Goal: Navigation & Orientation: Find specific page/section

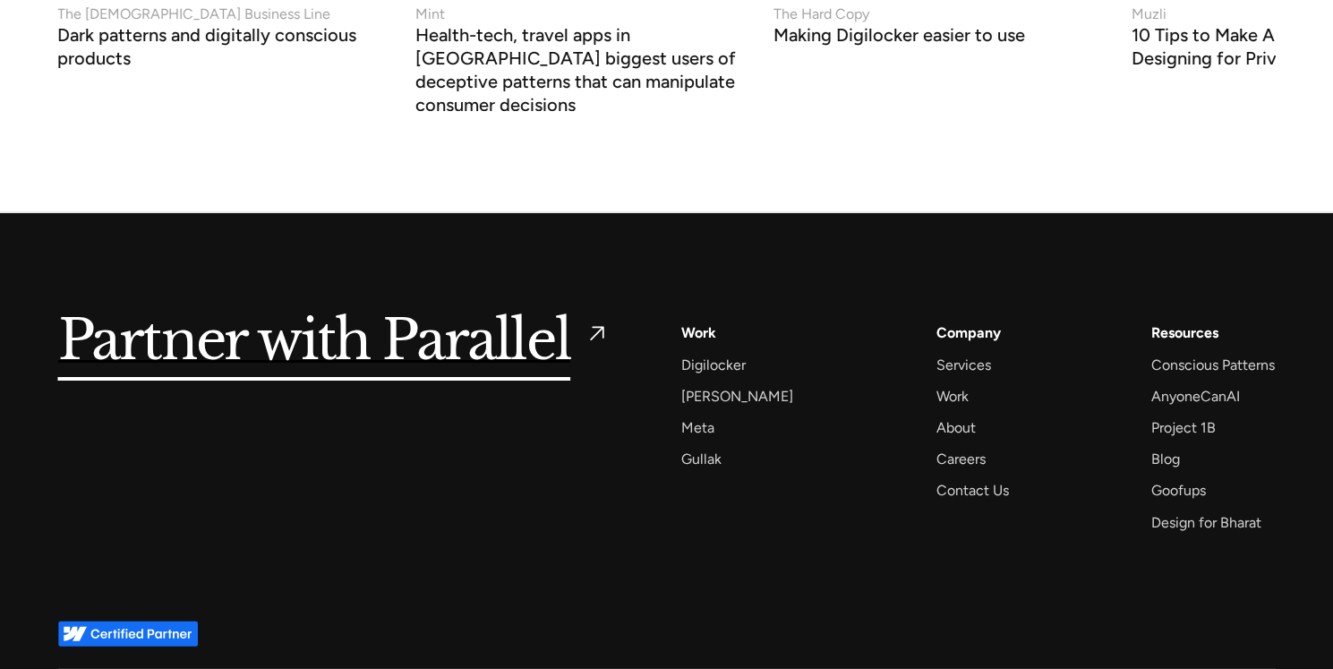
scroll to position [7282, 0]
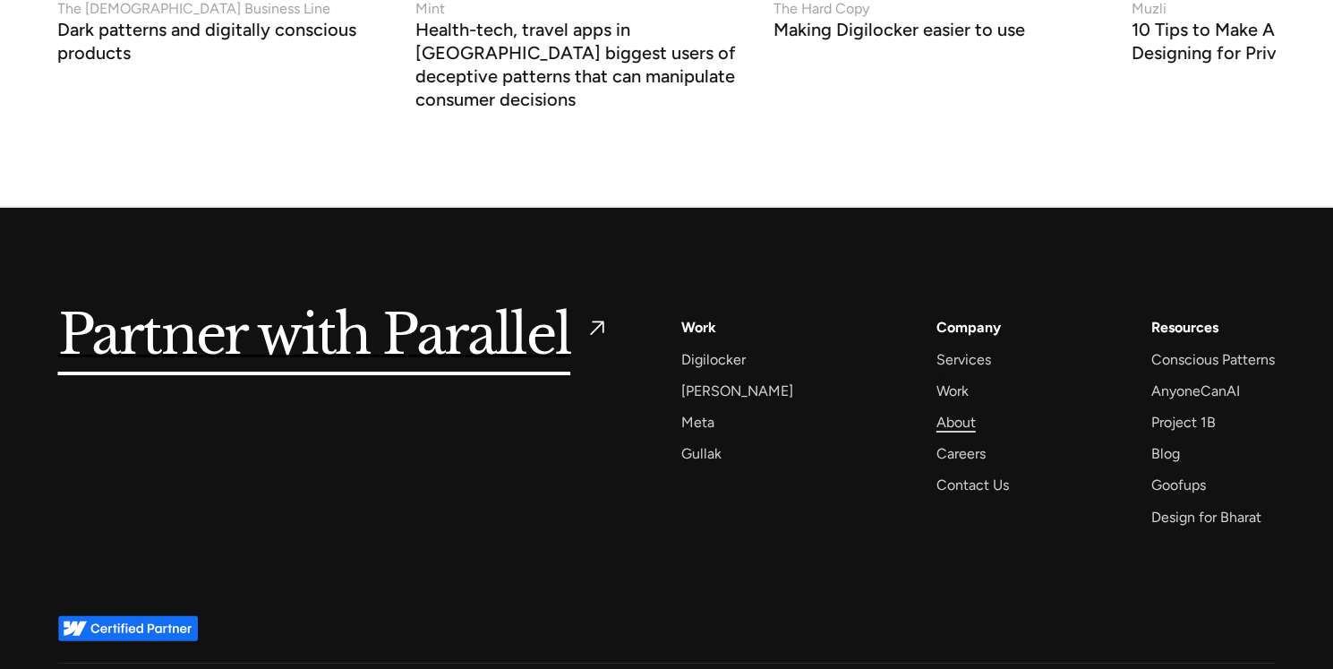
click at [941, 410] on div "About" at bounding box center [956, 422] width 39 height 24
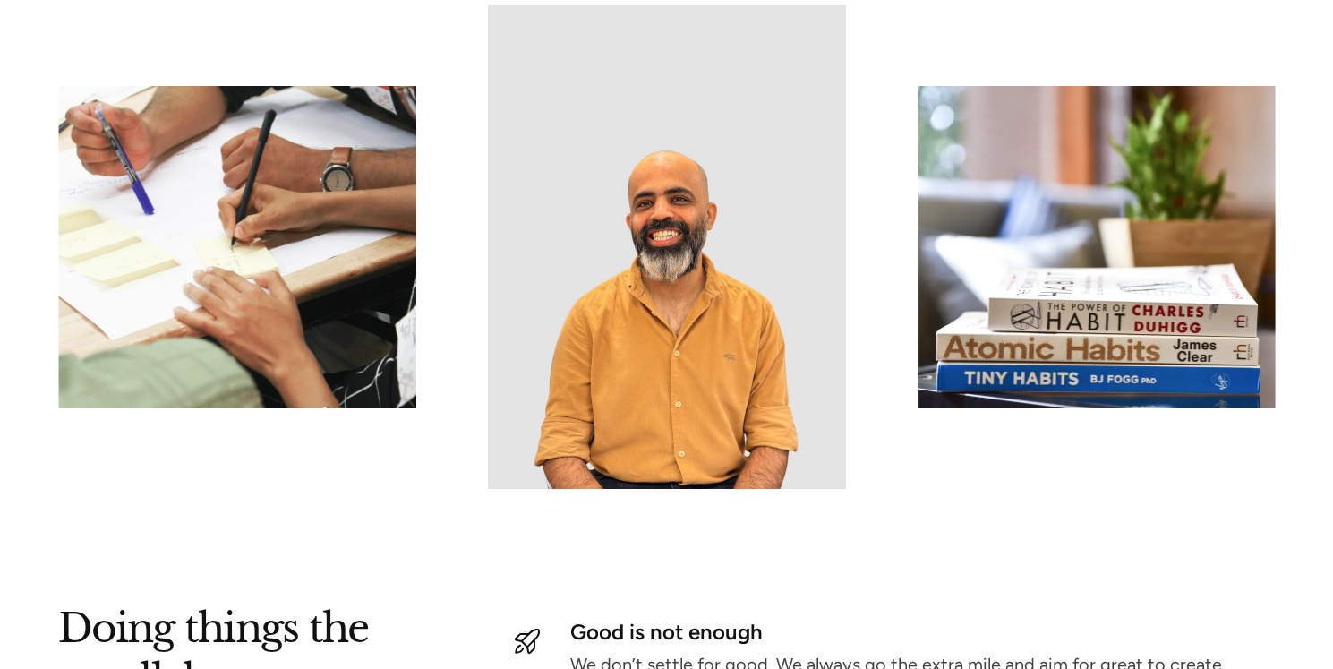
scroll to position [1812, 0]
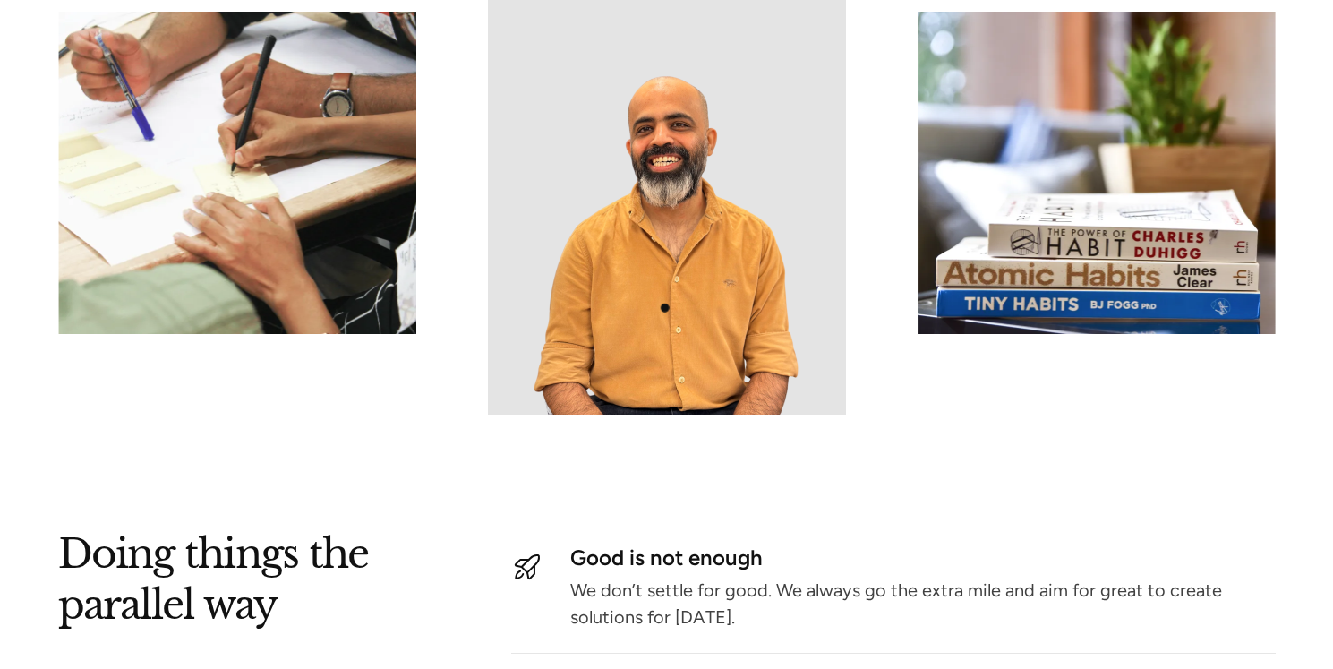
click at [663, 308] on img at bounding box center [667, 173] width 358 height 484
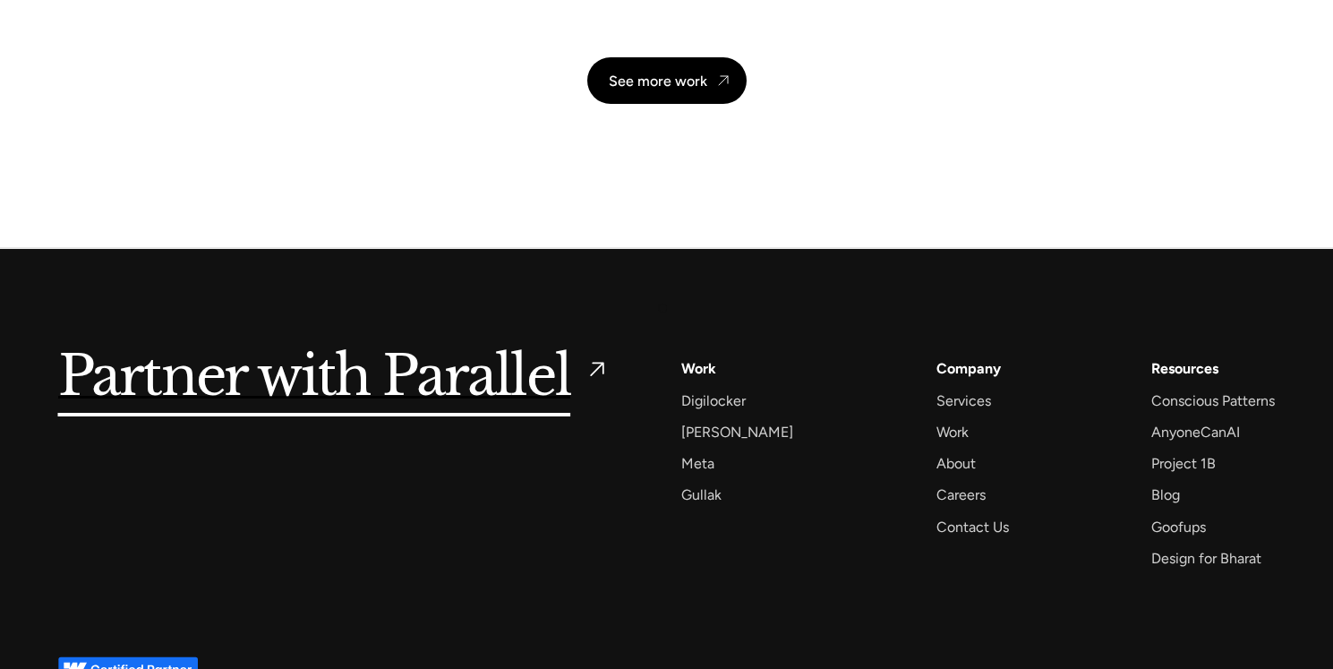
scroll to position [4262, 0]
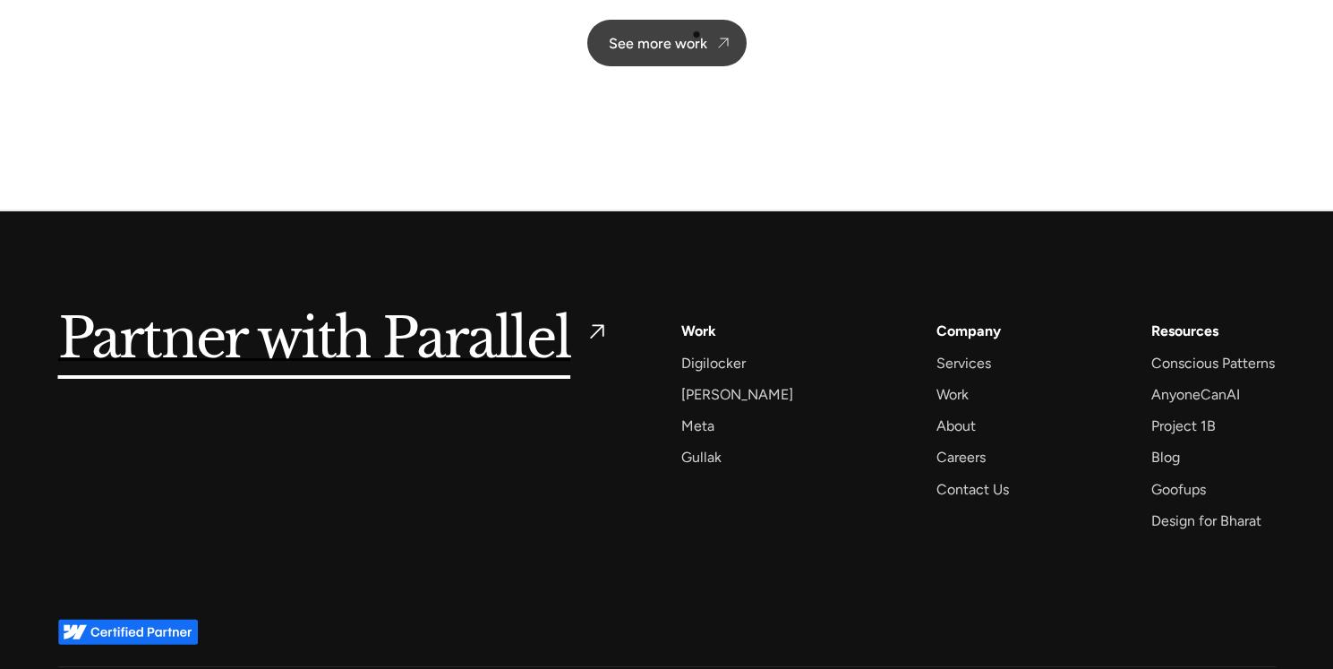
click at [698, 30] on link "See more work" at bounding box center [666, 43] width 159 height 47
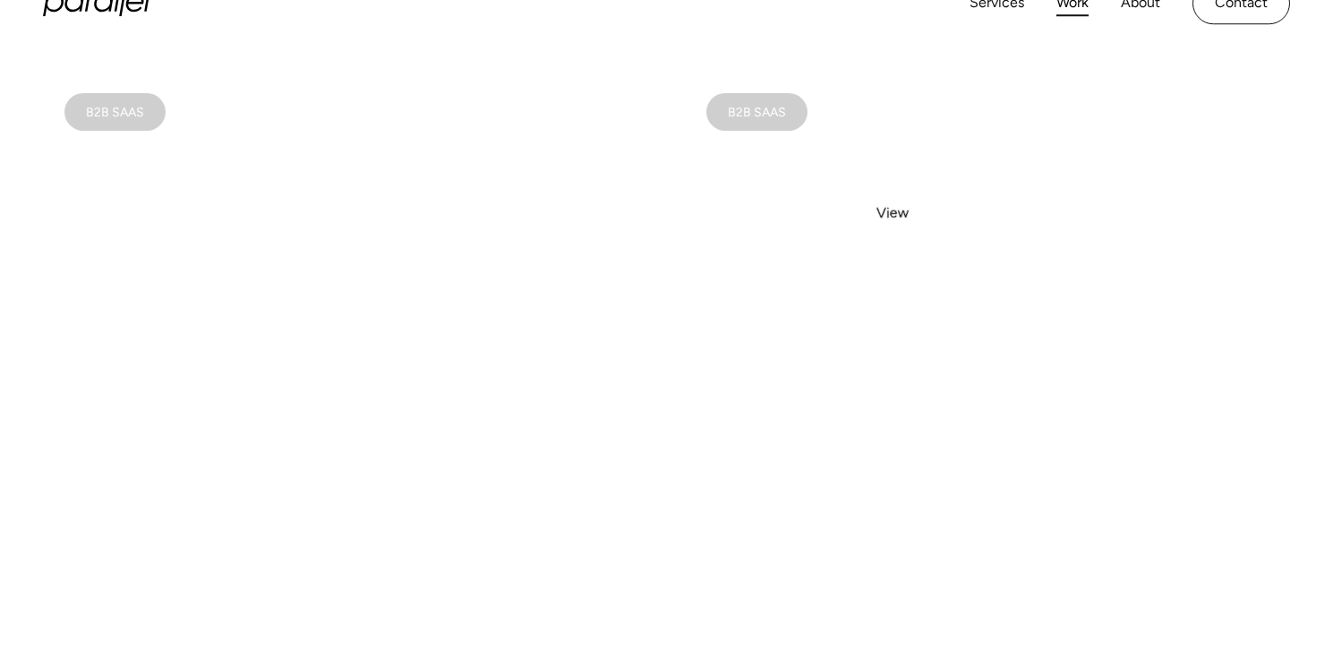
scroll to position [1010, 0]
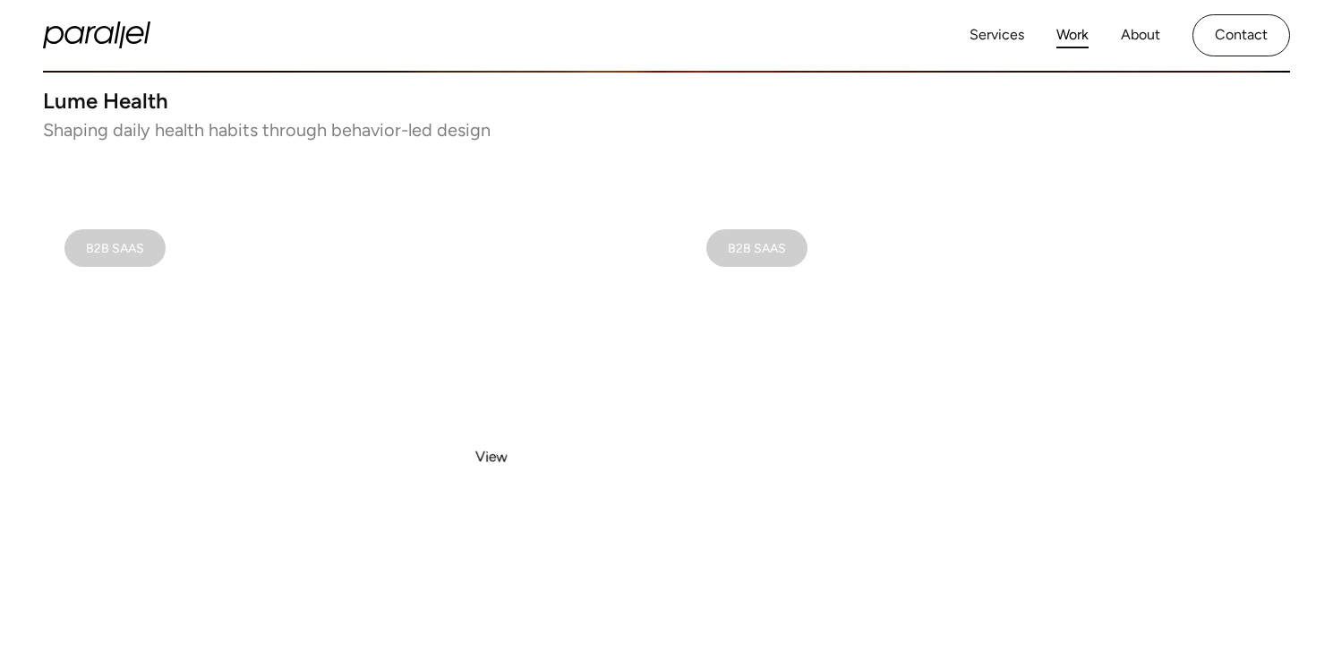
click at [492, 458] on video at bounding box center [346, 511] width 606 height 606
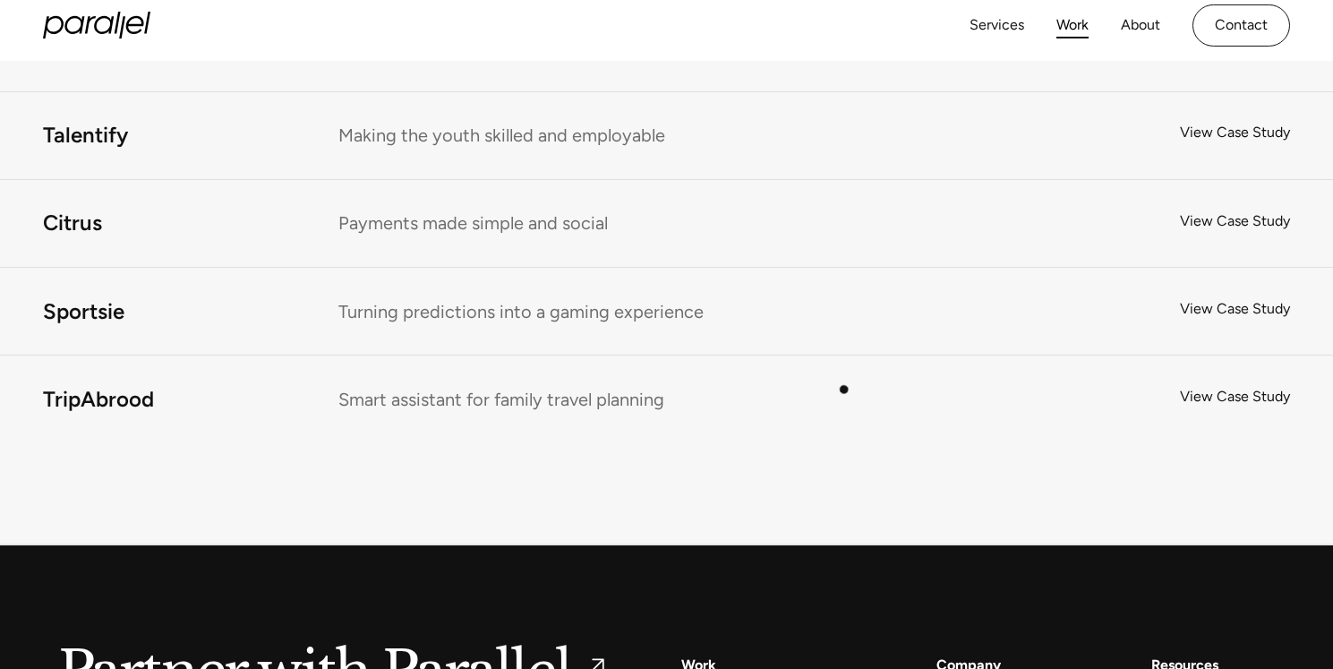
scroll to position [13877, 0]
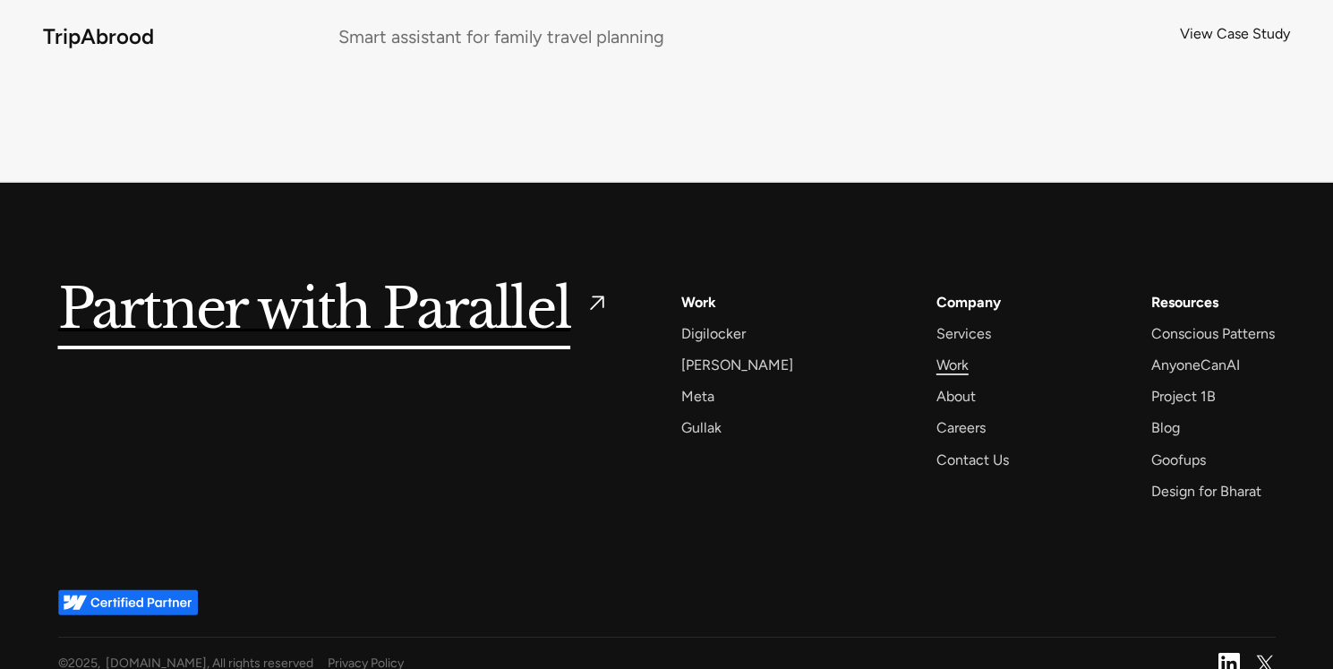
click at [940, 353] on div "Work" at bounding box center [953, 365] width 32 height 24
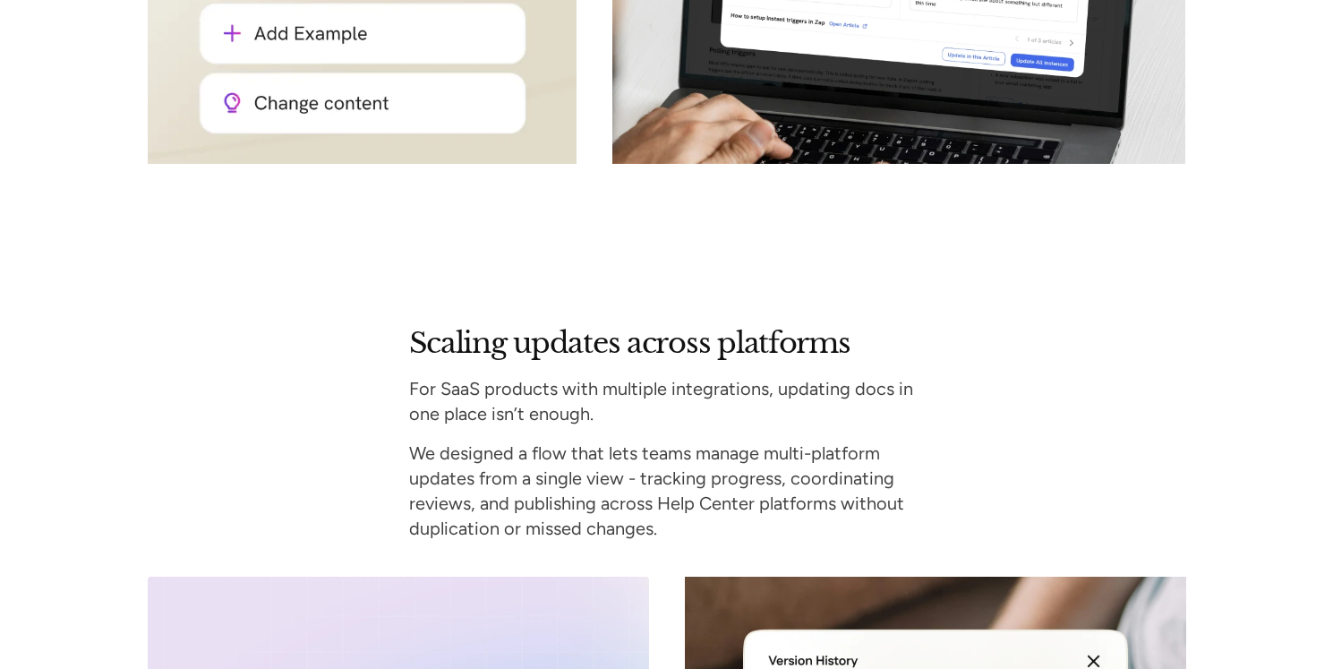
scroll to position [6866, 0]
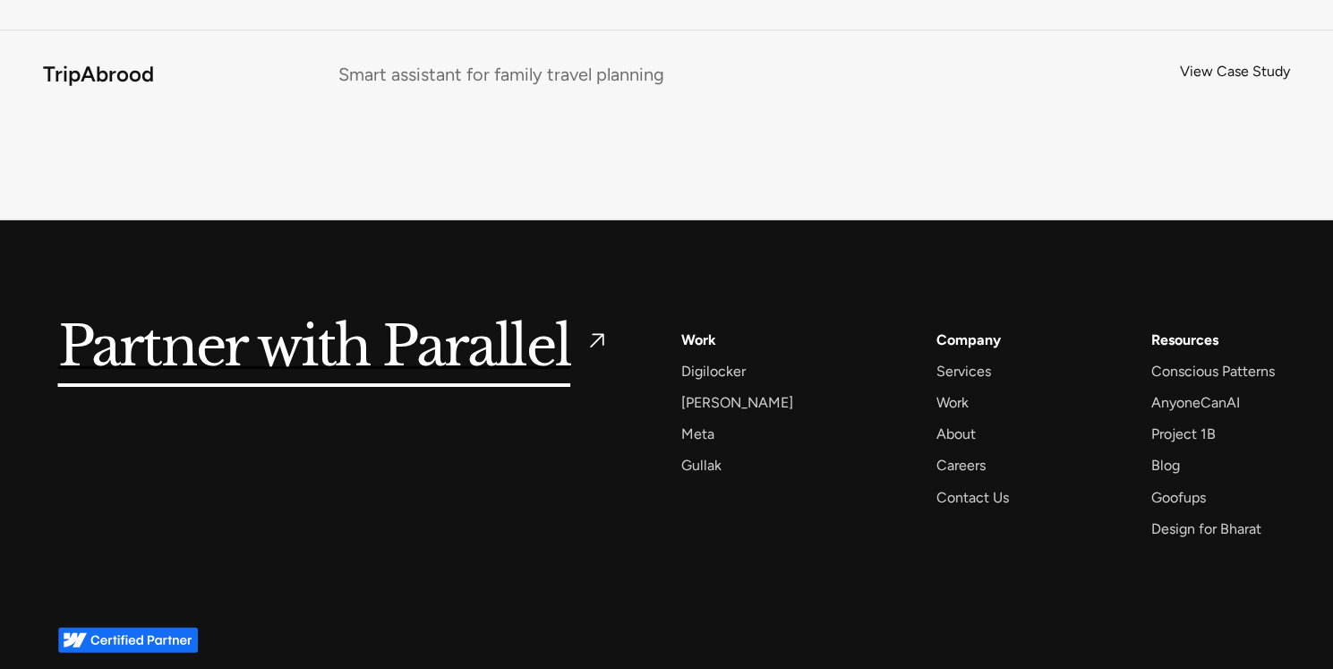
scroll to position [13877, 0]
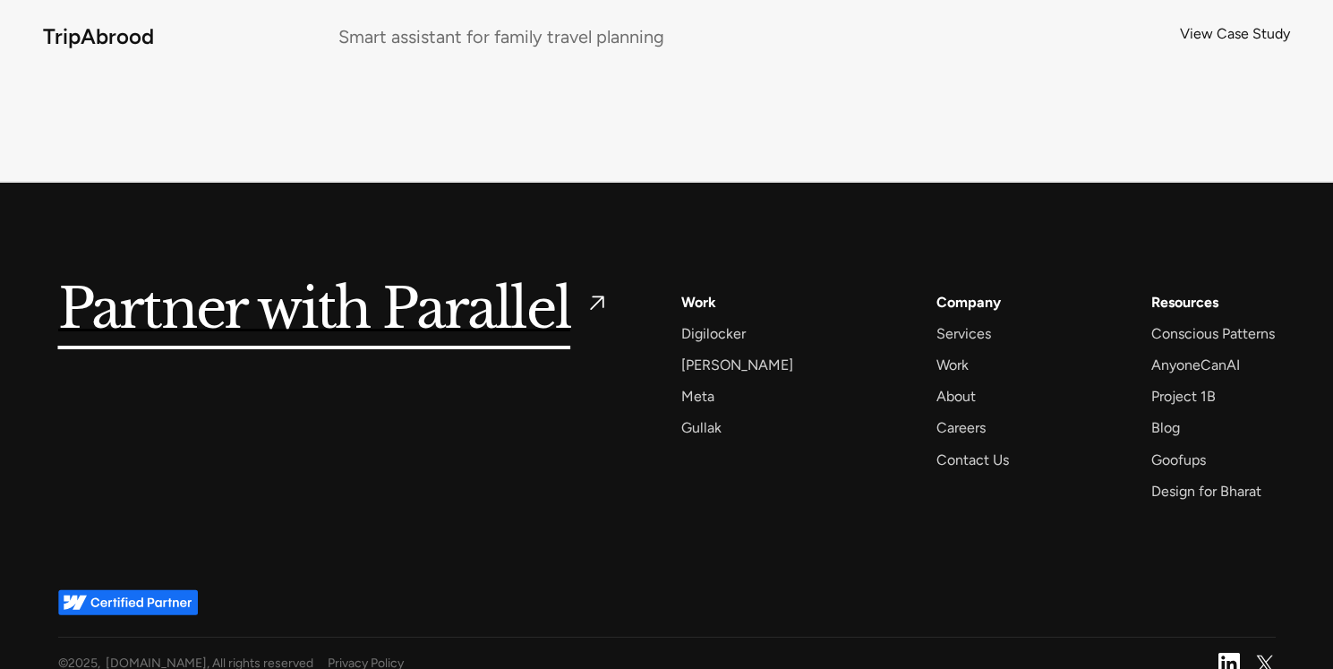
click at [1228, 653] on img at bounding box center [1229, 663] width 21 height 21
